Goal: Task Accomplishment & Management: Use online tool/utility

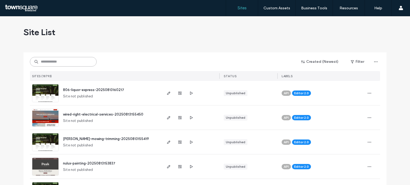
click at [42, 63] on input at bounding box center [63, 62] width 67 height 10
paste input "**********"
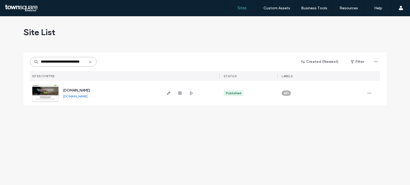
type input "**********"
click at [168, 96] on span "button" at bounding box center [168, 93] width 6 height 6
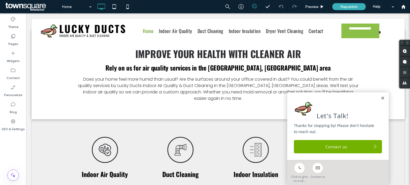
scroll to position [161, 0]
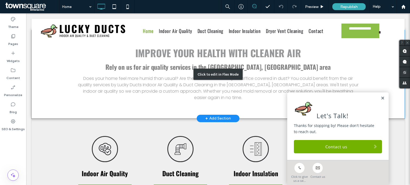
click at [226, 63] on div "Click to edit in Flex Mode" at bounding box center [217, 74] width 373 height 89
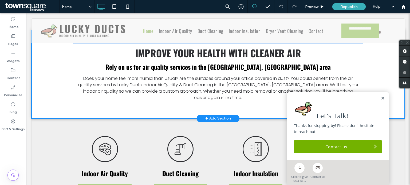
click at [226, 75] on span "Does your home feel more humid than usual? Are the surfaces around your office …" at bounding box center [218, 87] width 280 height 25
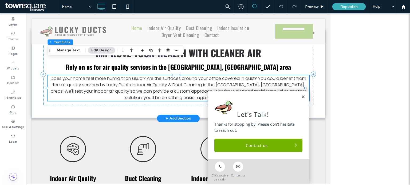
click at [226, 75] on div "Does your home feel more humid than usual? Are the surfaces around your office …" at bounding box center [177, 88] width 261 height 26
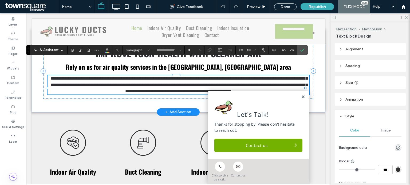
type input "*******"
type input "**"
click at [45, 49] on span "AI Assistant" at bounding box center [48, 49] width 19 height 5
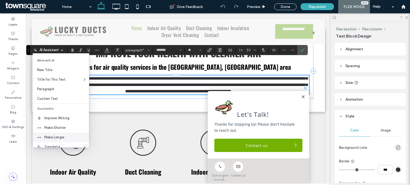
click at [67, 136] on span "Make Longer" at bounding box center [66, 137] width 45 height 5
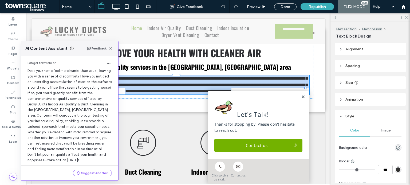
scroll to position [27, 0]
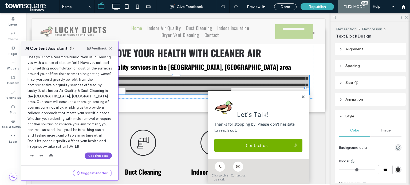
click at [97, 156] on button "Use this Text" at bounding box center [98, 156] width 27 height 6
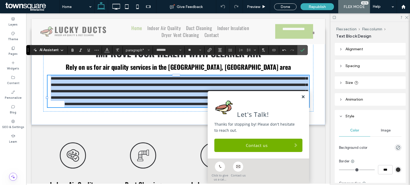
click at [301, 98] on link at bounding box center [303, 97] width 4 height 5
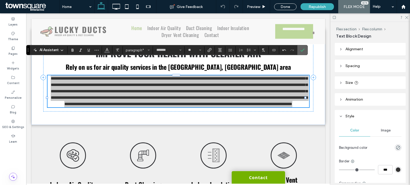
click at [300, 48] on icon "Confirm" at bounding box center [302, 50] width 4 height 4
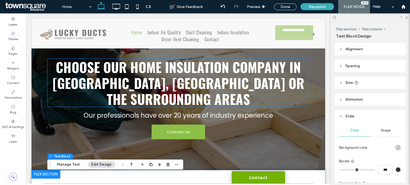
scroll to position [0, 0]
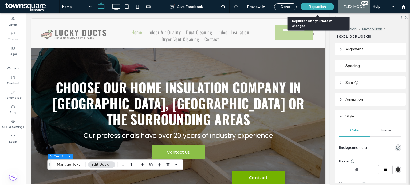
click at [313, 3] on div "Republish" at bounding box center [316, 6] width 33 height 13
click at [314, 6] on span "Republish" at bounding box center [316, 7] width 17 height 5
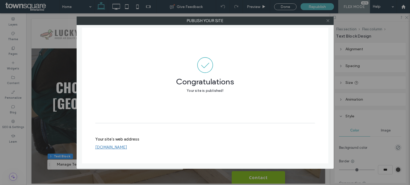
click at [327, 20] on icon at bounding box center [328, 21] width 4 height 4
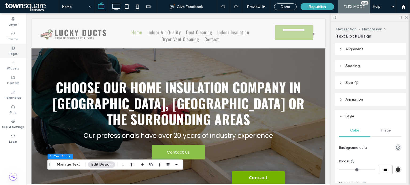
click at [13, 53] on label "Pages" at bounding box center [13, 53] width 9 height 6
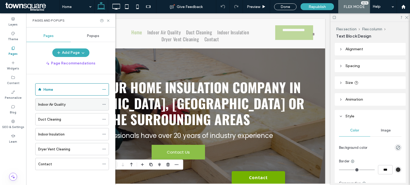
click at [55, 103] on label "Indoor Air Quality" at bounding box center [51, 104] width 27 height 9
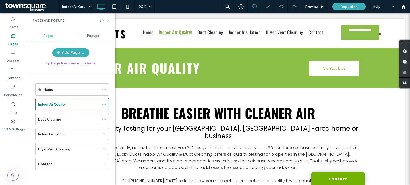
click at [110, 19] on icon at bounding box center [108, 21] width 4 height 4
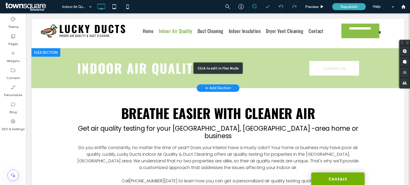
scroll to position [52, 0]
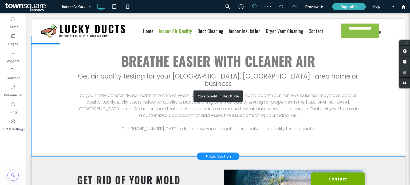
click at [157, 91] on div "Click to edit in Flex Mode" at bounding box center [217, 96] width 373 height 121
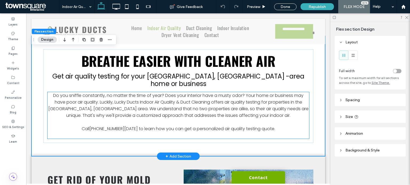
click at [157, 93] on span "Do you sniffle constantly, no matter the time of year? Does your interior have …" at bounding box center [178, 106] width 260 height 26
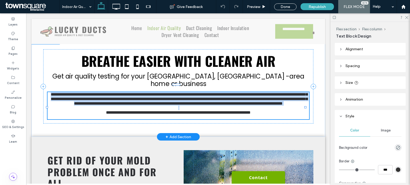
click at [157, 93] on span "**********" at bounding box center [179, 99] width 257 height 13
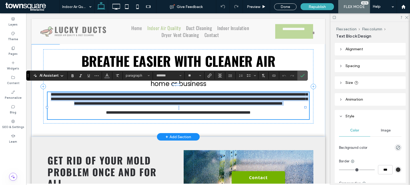
click at [157, 93] on span "**********" at bounding box center [179, 99] width 257 height 13
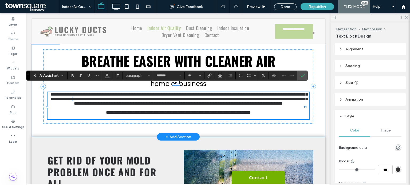
click at [157, 93] on span "**********" at bounding box center [179, 99] width 257 height 13
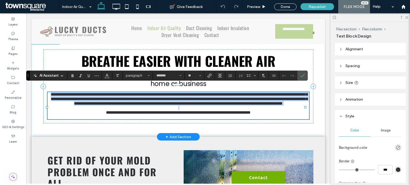
click at [157, 93] on span "**********" at bounding box center [179, 99] width 257 height 13
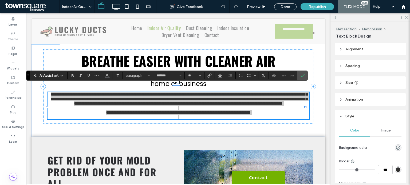
click at [55, 73] on span "AI Assistant" at bounding box center [48, 75] width 19 height 5
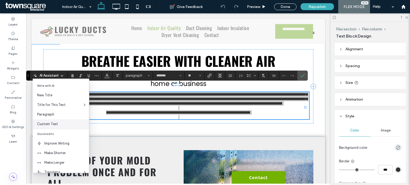
scroll to position [18, 0]
click at [54, 146] on span "Make Longer" at bounding box center [66, 144] width 45 height 5
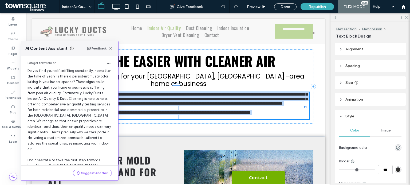
scroll to position [44, 0]
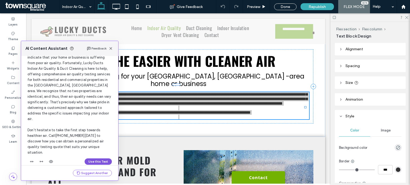
click at [87, 159] on button "Use this Text" at bounding box center [98, 162] width 27 height 6
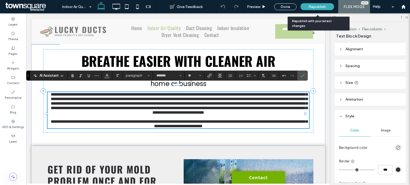
click at [321, 6] on span "Republish" at bounding box center [316, 7] width 17 height 5
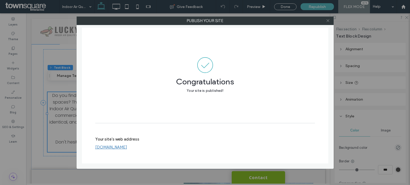
click at [326, 21] on icon at bounding box center [328, 21] width 4 height 4
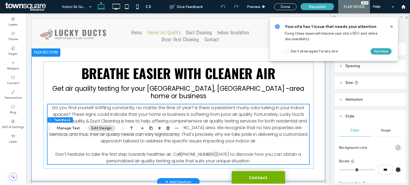
scroll to position [0, 0]
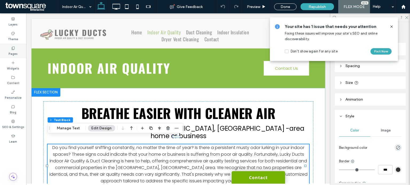
click at [9, 51] on label "Pages" at bounding box center [13, 53] width 9 height 6
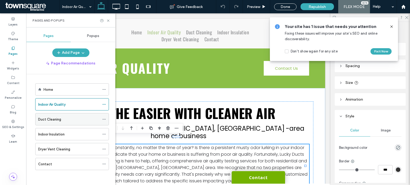
click at [49, 115] on div "Duct Cleaning" at bounding box center [68, 120] width 61 height 12
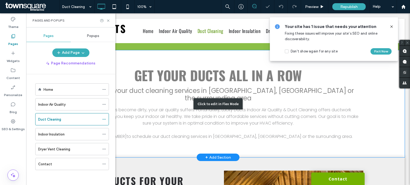
click at [174, 117] on div "Click to edit in Flex Mode" at bounding box center [217, 103] width 373 height 107
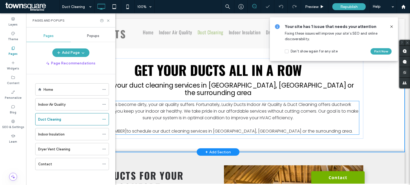
scroll to position [33, 0]
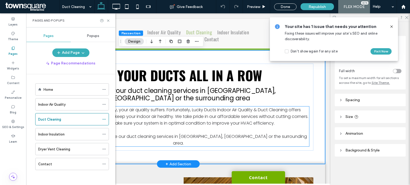
click at [162, 108] on span "If your air ducts become dirty, your air quality suffers. Fortunately, Lucky Du…" at bounding box center [178, 116] width 260 height 19
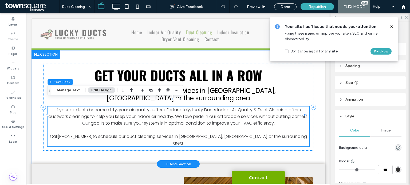
click at [162, 108] on span "If your air ducts become dirty, your air quality suffers. Fortunately, Lucky Du…" at bounding box center [178, 116] width 260 height 19
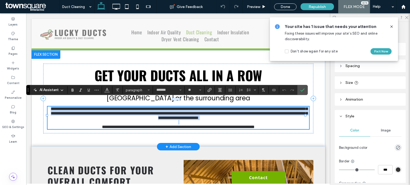
click at [162, 108] on span "**********" at bounding box center [179, 113] width 257 height 13
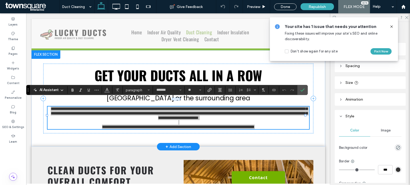
click at [57, 87] on div "AI Assistant" at bounding box center [48, 89] width 35 height 6
click at [58, 92] on span "AI Assistant" at bounding box center [48, 89] width 19 height 5
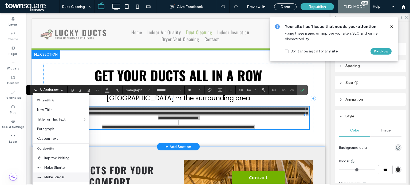
click at [57, 177] on span "Make Longer" at bounding box center [66, 177] width 45 height 5
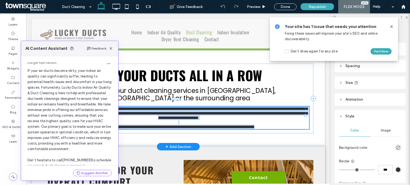
scroll to position [50, 0]
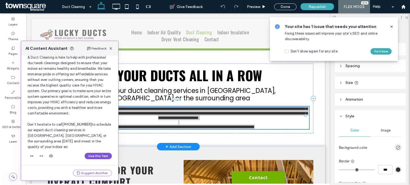
click at [91, 157] on button "Use this Text" at bounding box center [98, 156] width 27 height 6
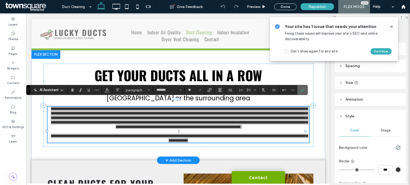
click at [300, 92] on icon "Confirm" at bounding box center [302, 90] width 4 height 4
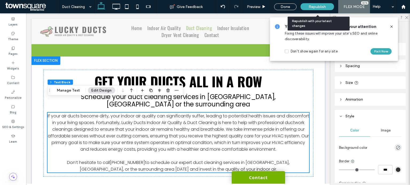
scroll to position [38, 0]
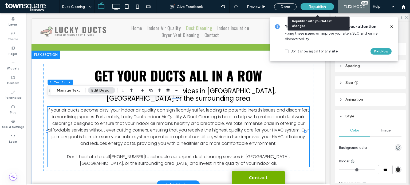
click at [322, 7] on span "Republish" at bounding box center [316, 7] width 17 height 5
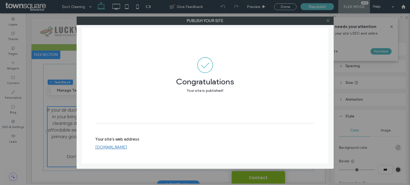
click at [328, 21] on use at bounding box center [327, 20] width 3 height 3
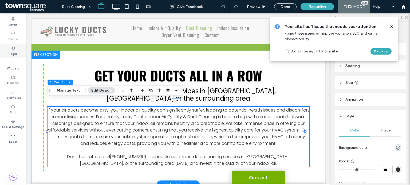
click at [14, 51] on label "Pages" at bounding box center [13, 53] width 9 height 6
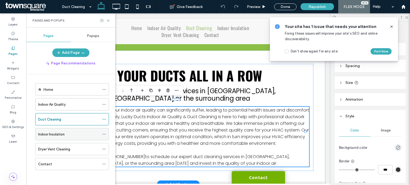
click at [77, 133] on div "Indoor Insulation" at bounding box center [68, 135] width 61 height 6
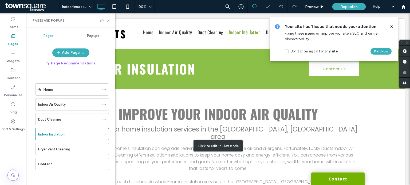
click at [193, 155] on div "Click to edit in Flex Mode" at bounding box center [217, 146] width 373 height 114
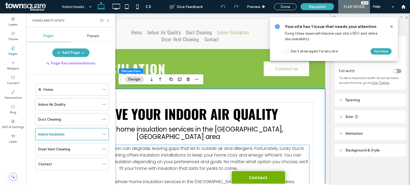
click at [199, 145] on p "Over time, your home's insulation can degrade, leaving gaps that let in outside…" at bounding box center [177, 158] width 261 height 27
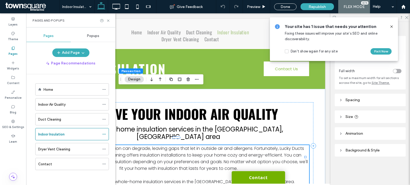
click at [199, 145] on p "Over time, your home's insulation can degrade, leaving gaps that let in outside…" at bounding box center [177, 158] width 261 height 27
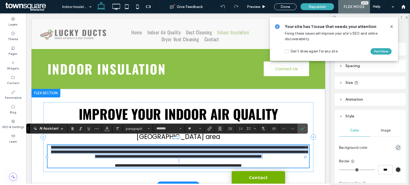
click at [199, 145] on p "**********" at bounding box center [177, 152] width 261 height 14
click at [128, 152] on span "**********" at bounding box center [179, 152] width 257 height 13
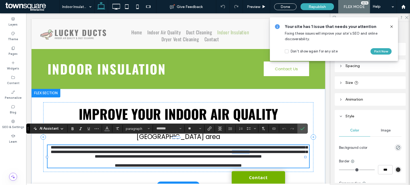
click at [128, 152] on span "**********" at bounding box center [179, 152] width 257 height 13
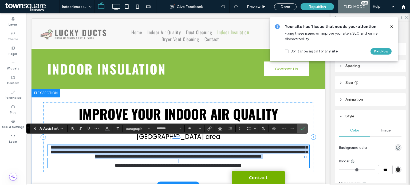
click at [128, 152] on span "**********" at bounding box center [179, 152] width 257 height 13
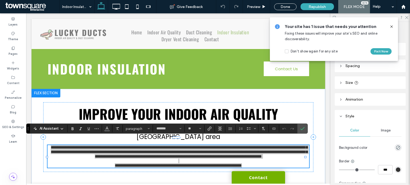
click at [52, 130] on span "AI Assistant" at bounding box center [48, 128] width 19 height 5
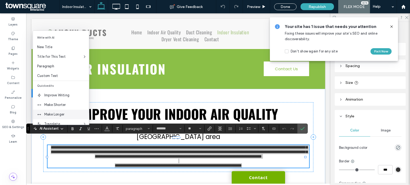
click at [70, 114] on span "Make Longer" at bounding box center [66, 114] width 45 height 5
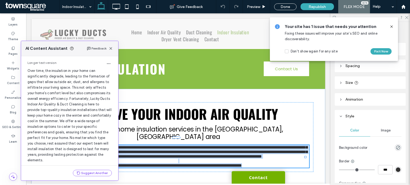
scroll to position [55, 0]
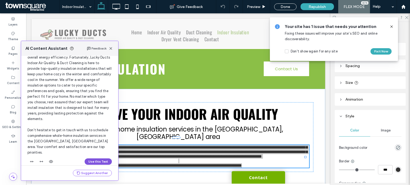
click at [92, 159] on button "Use this Text" at bounding box center [98, 162] width 27 height 6
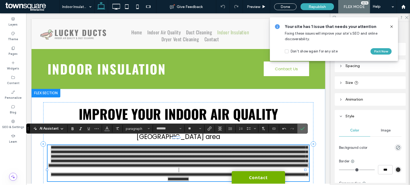
click at [299, 131] on label "Confirm" at bounding box center [302, 129] width 8 height 10
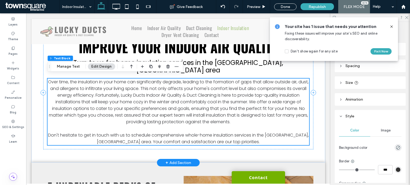
scroll to position [58, 0]
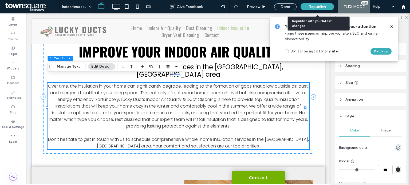
click at [319, 5] on span "Republish" at bounding box center [316, 7] width 17 height 5
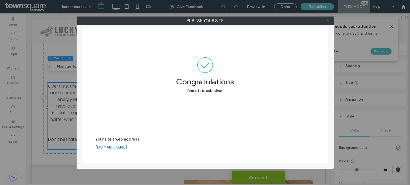
click at [327, 21] on icon at bounding box center [328, 21] width 4 height 4
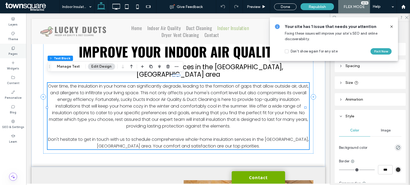
click at [13, 48] on icon at bounding box center [13, 48] width 4 height 4
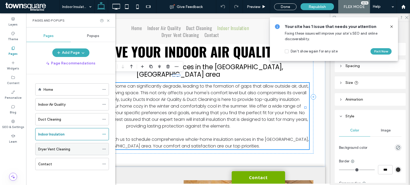
click at [47, 150] on label "Dryer Vent Cleaning" at bounding box center [54, 149] width 32 height 9
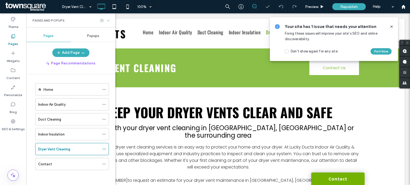
click at [107, 20] on icon at bounding box center [108, 21] width 4 height 4
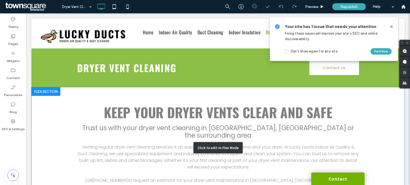
click at [168, 141] on div "Click to edit in Flex Mode" at bounding box center [217, 147] width 373 height 121
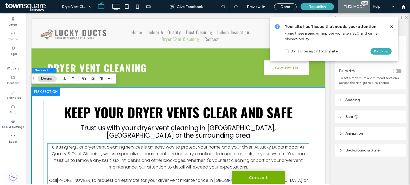
click at [166, 149] on span "Getting regular dryer vent cleaning services is an easy way to protect your hom…" at bounding box center [178, 157] width 253 height 26
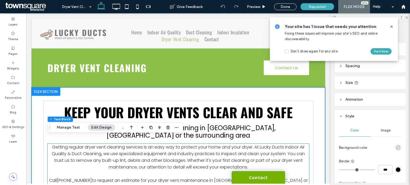
click at [166, 149] on span "Getting regular dryer vent cleaning services is an easy way to protect your hom…" at bounding box center [178, 157] width 253 height 26
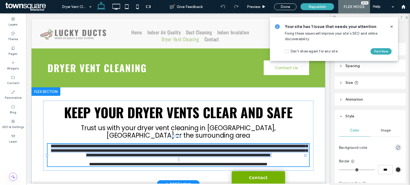
type input "*******"
type input "**"
click at [166, 149] on span "**********" at bounding box center [179, 150] width 257 height 13
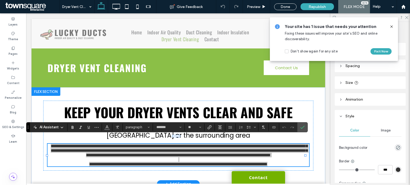
click at [60, 128] on icon at bounding box center [62, 128] width 4 height 4
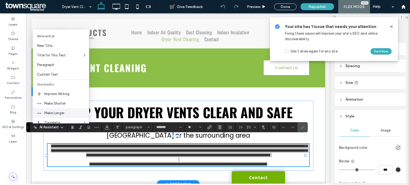
click at [68, 113] on span "Make Longer" at bounding box center [66, 113] width 45 height 5
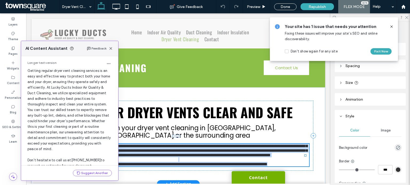
scroll to position [61, 0]
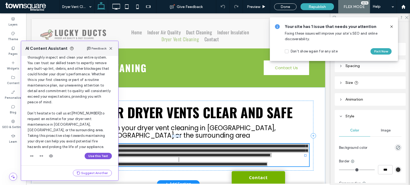
click at [91, 155] on button "Use this Text" at bounding box center [98, 156] width 27 height 6
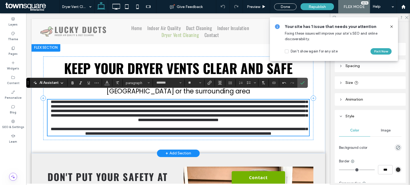
scroll to position [45, 0]
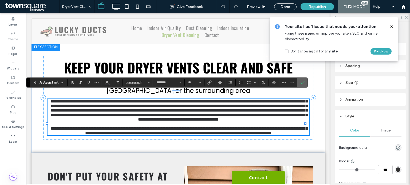
click at [298, 83] on label "Confirm" at bounding box center [302, 83] width 8 height 10
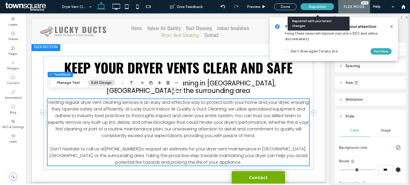
click at [310, 5] on span "Republish" at bounding box center [316, 7] width 17 height 5
